Goal: Information Seeking & Learning: Understand process/instructions

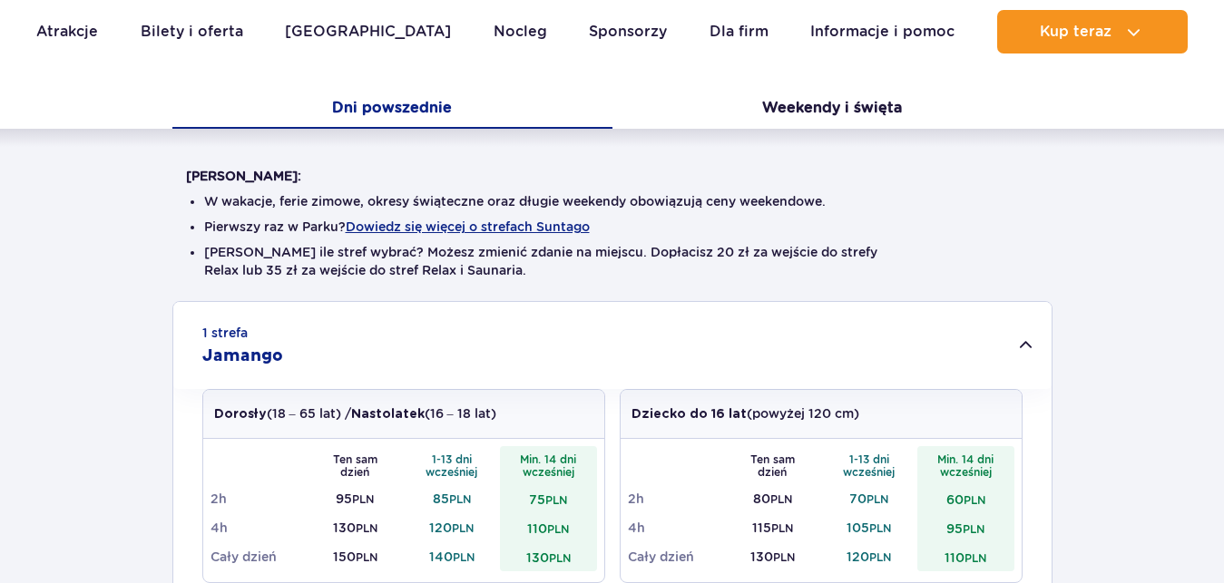
scroll to position [370, 0]
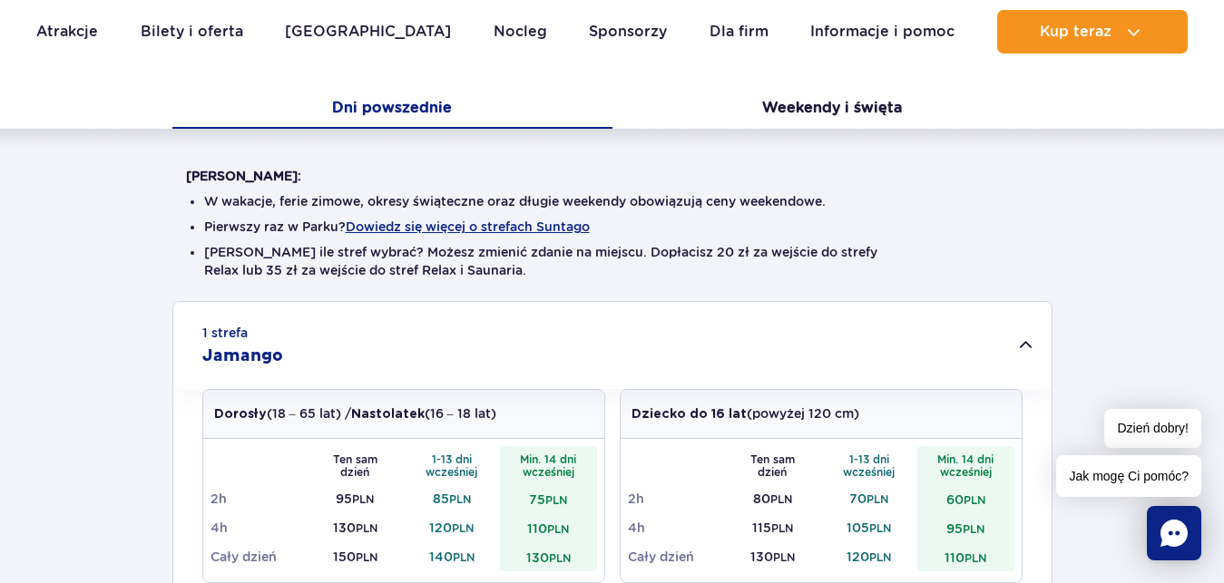
click at [1030, 366] on div "1 strefa Jamango" at bounding box center [612, 345] width 878 height 87
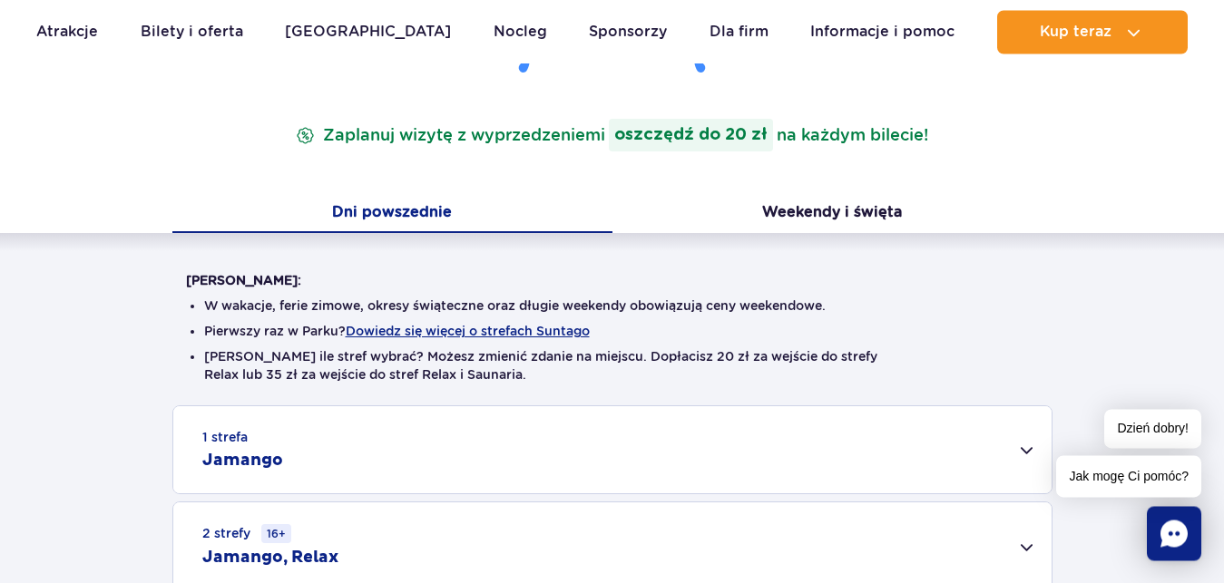
scroll to position [501, 0]
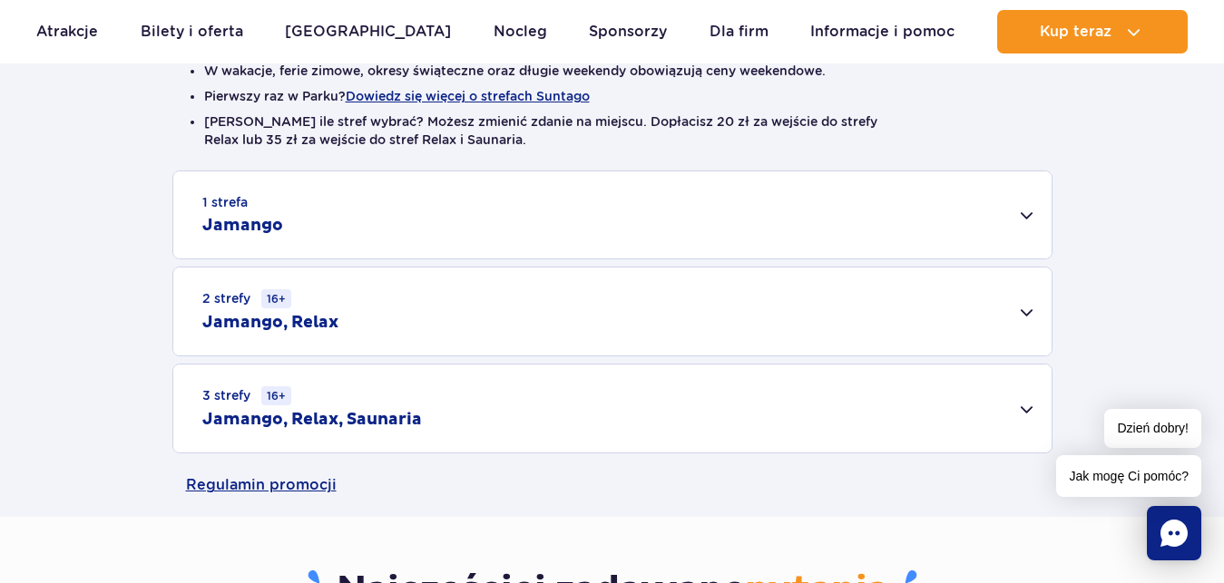
click at [342, 217] on div "1 strefa Jamango" at bounding box center [612, 214] width 878 height 87
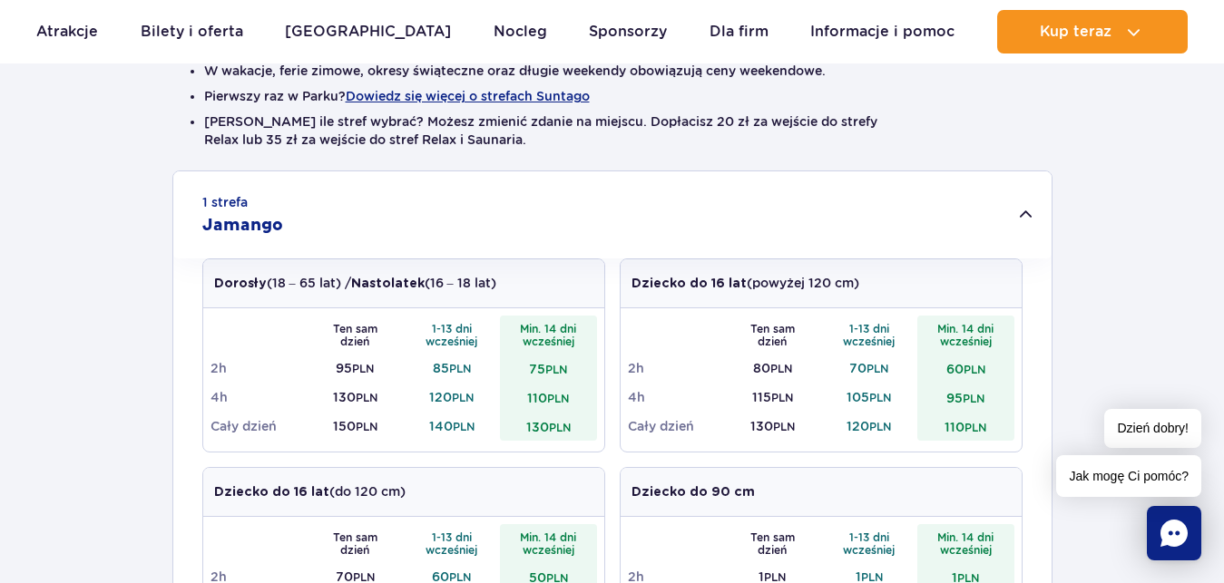
click at [460, 308] on div "Ten sam dzień 1-13 dni wcześniej Min. 14 dni wcześniej 2h 95 PLN 85 PLN 75 PLN …" at bounding box center [403, 379] width 401 height 143
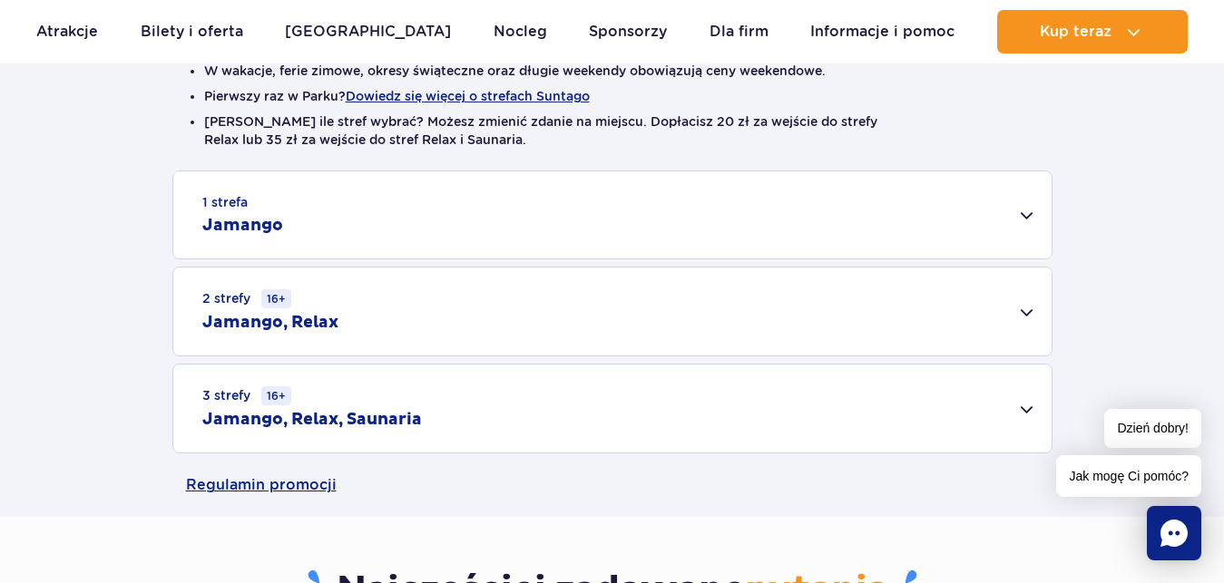
click at [524, 240] on div "1 strefa Jamango" at bounding box center [612, 214] width 878 height 87
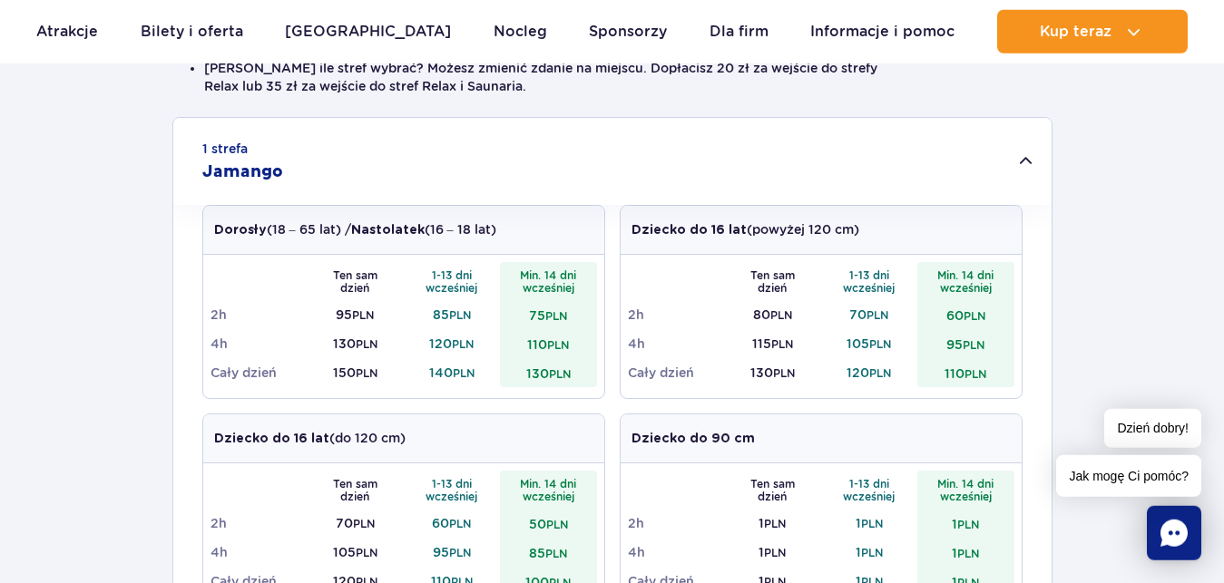
scroll to position [593, 0]
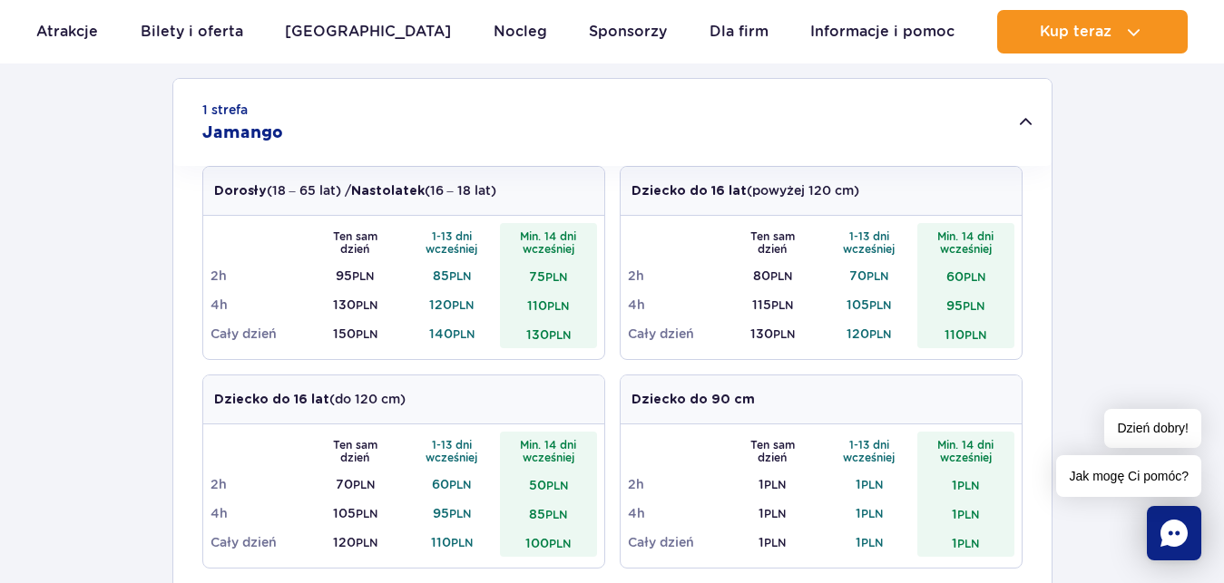
click at [371, 486] on small "PLN" at bounding box center [364, 485] width 22 height 14
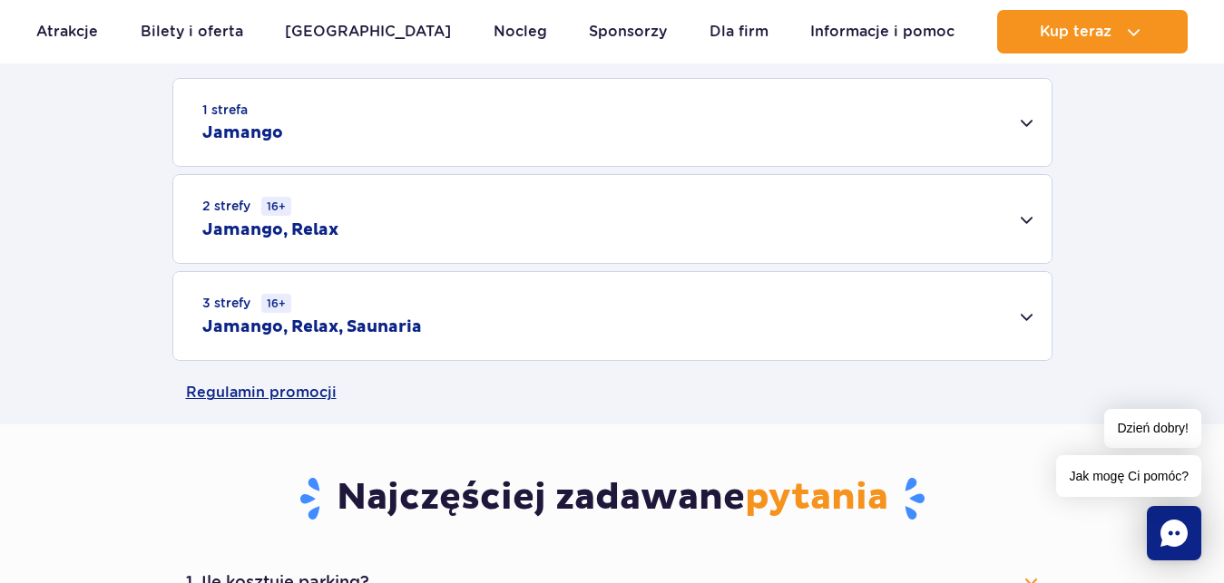
click at [419, 131] on div "1 strefa Jamango" at bounding box center [612, 122] width 878 height 87
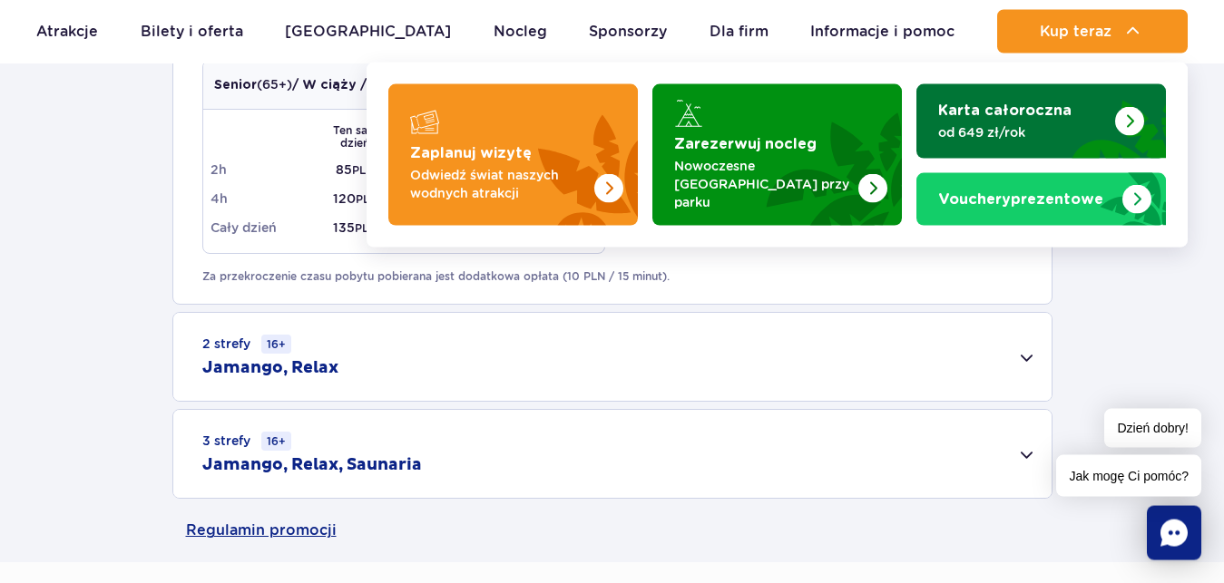
scroll to position [1056, 0]
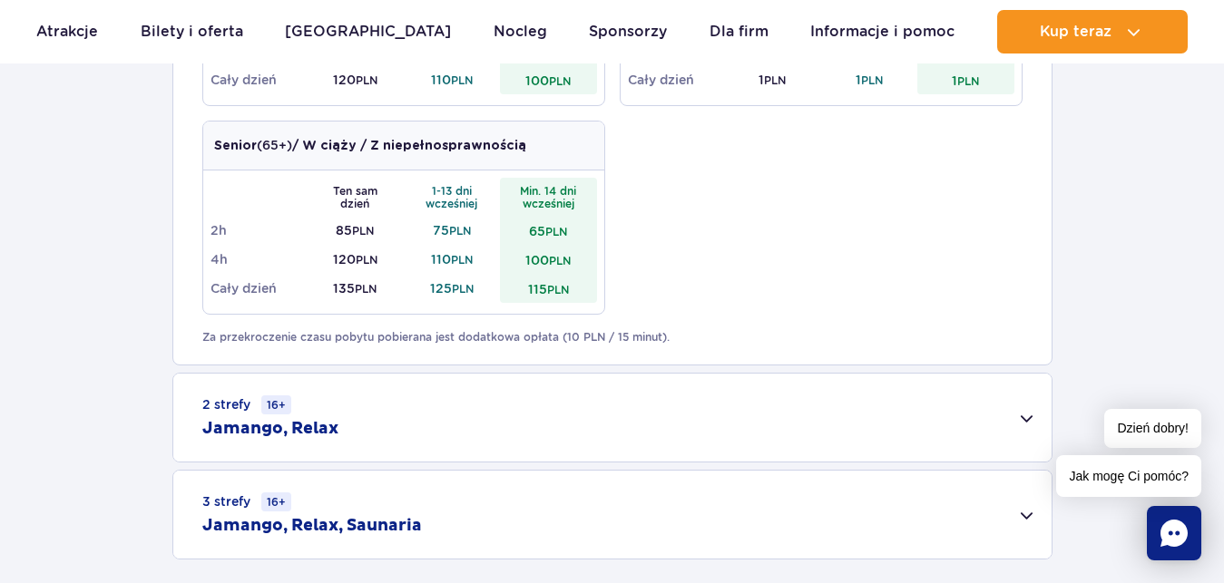
click at [902, 244] on div "Dorosły (18 – 65 lat) / Nastolatek (16 – 18 lat) Ten sam dzień 1-13 dni wcześni…" at bounding box center [612, 16] width 820 height 626
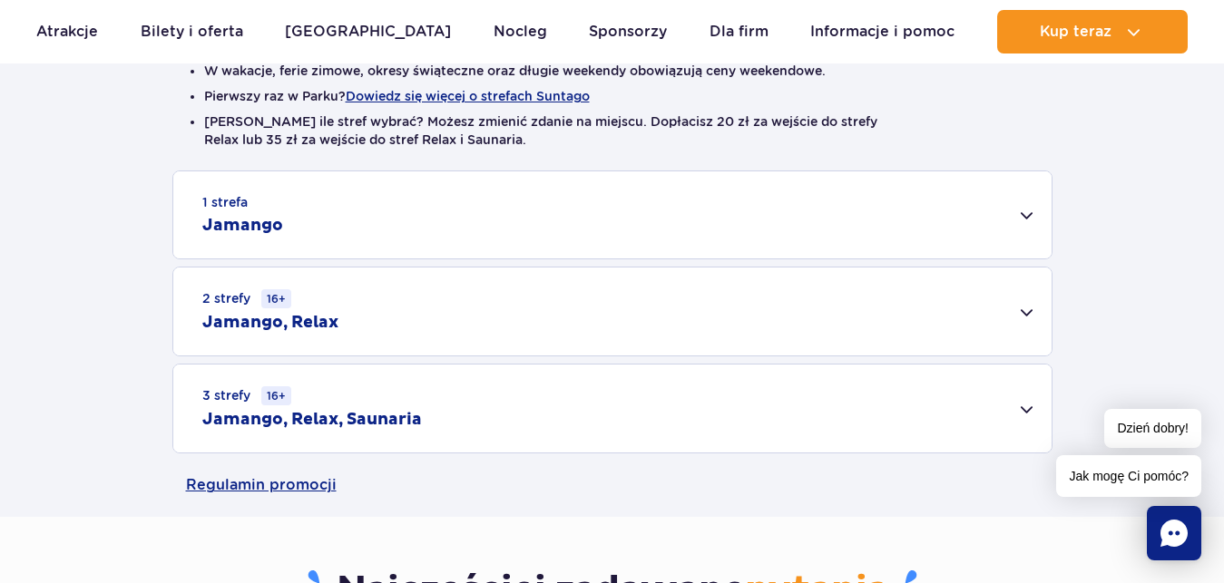
scroll to position [0, 0]
